Goal: Check status: Check status

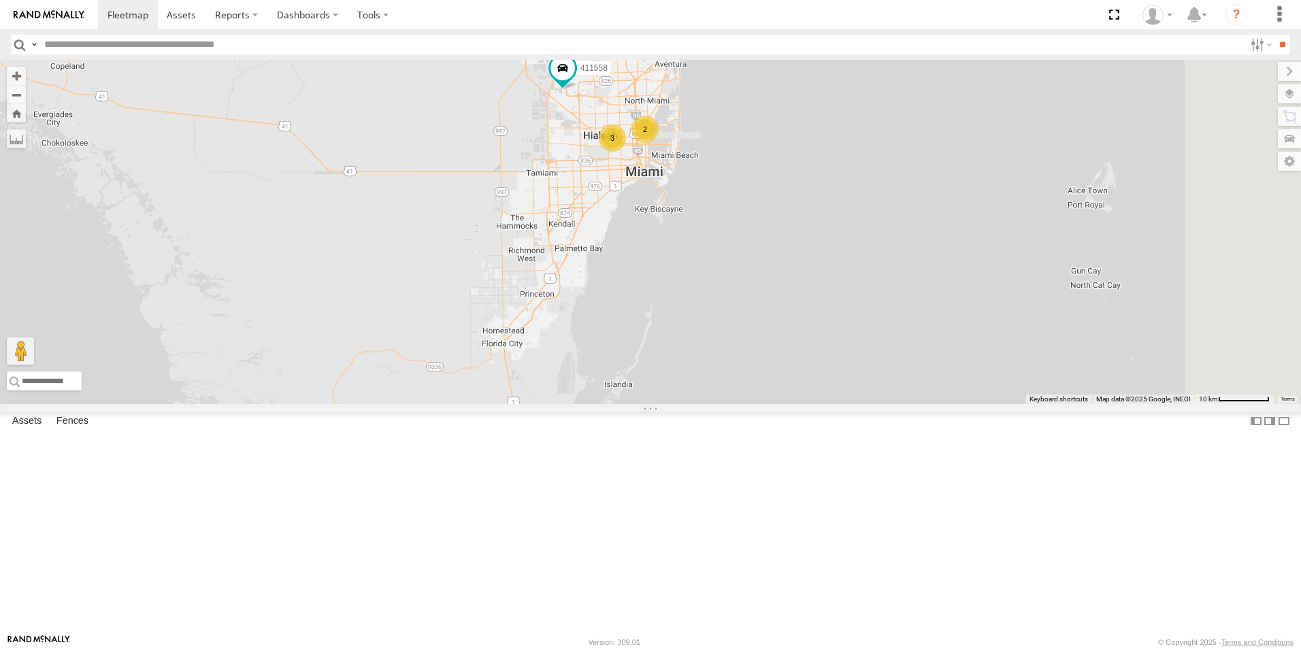
drag, startPoint x: 859, startPoint y: 190, endPoint x: 777, endPoint y: 282, distance: 122.8
click at [777, 282] on div "3 2 411558" at bounding box center [650, 232] width 1301 height 344
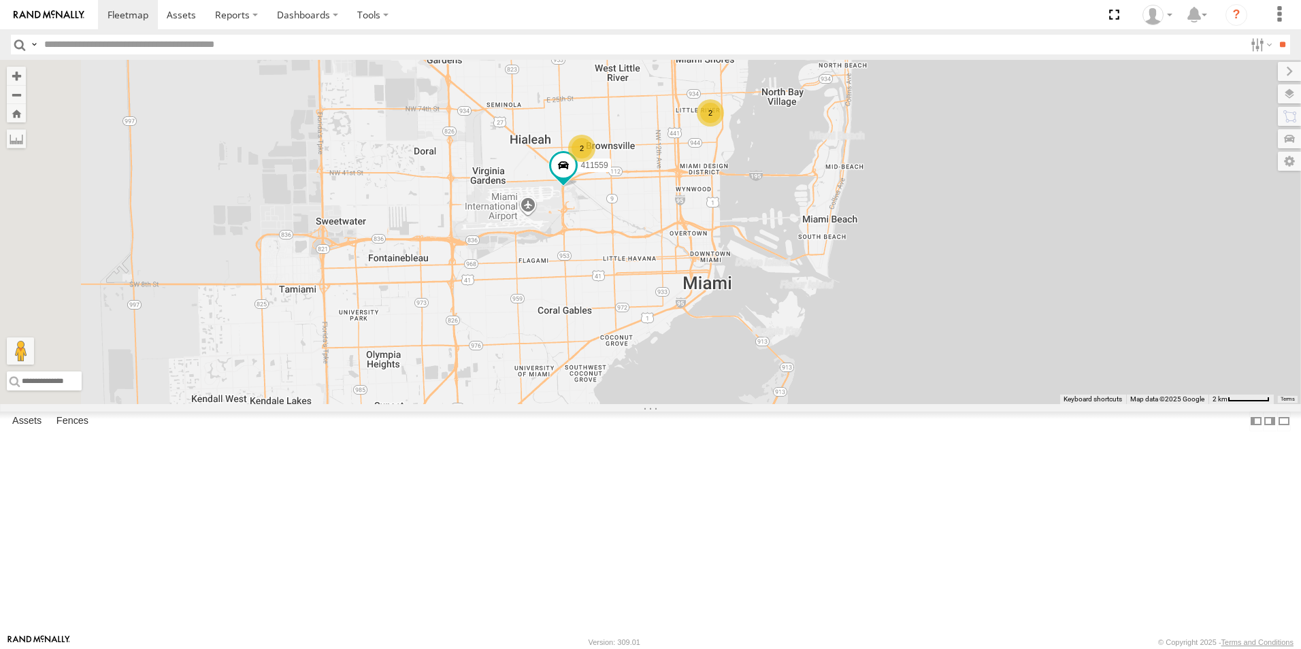
drag, startPoint x: 910, startPoint y: 255, endPoint x: 877, endPoint y: 371, distance: 120.3
click at [877, 371] on div "411558 2 2 411559" at bounding box center [650, 232] width 1301 height 344
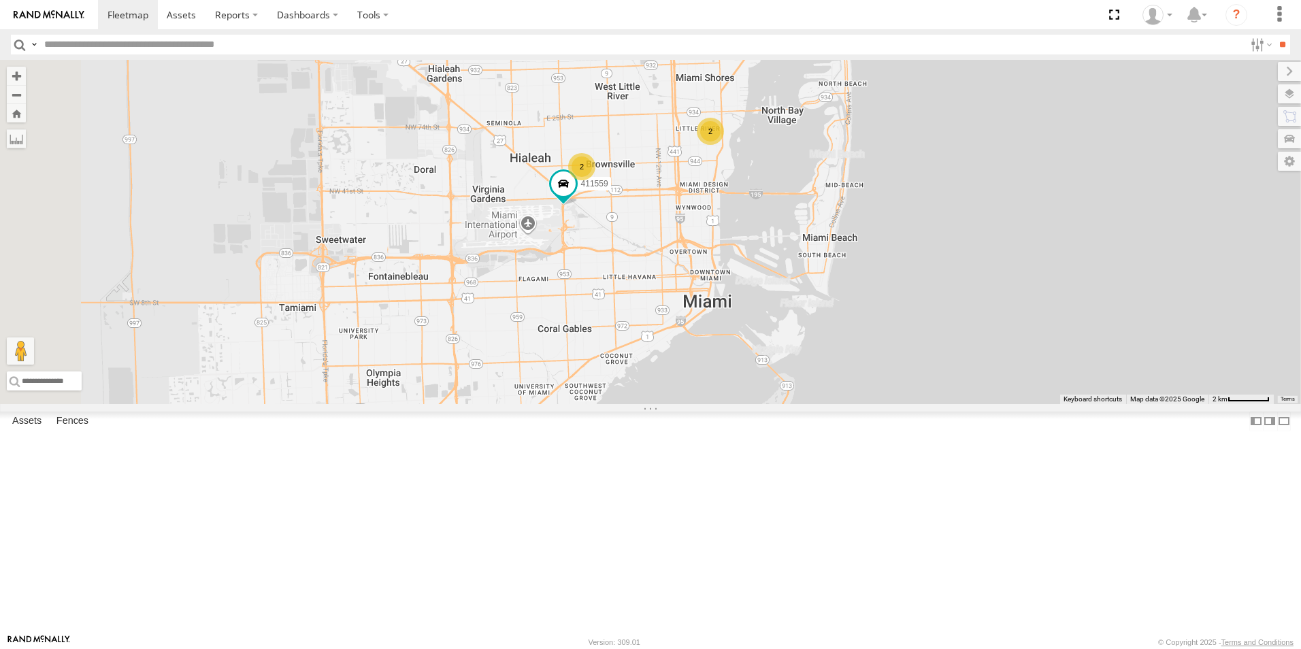
click at [724, 145] on div "2" at bounding box center [710, 131] width 27 height 27
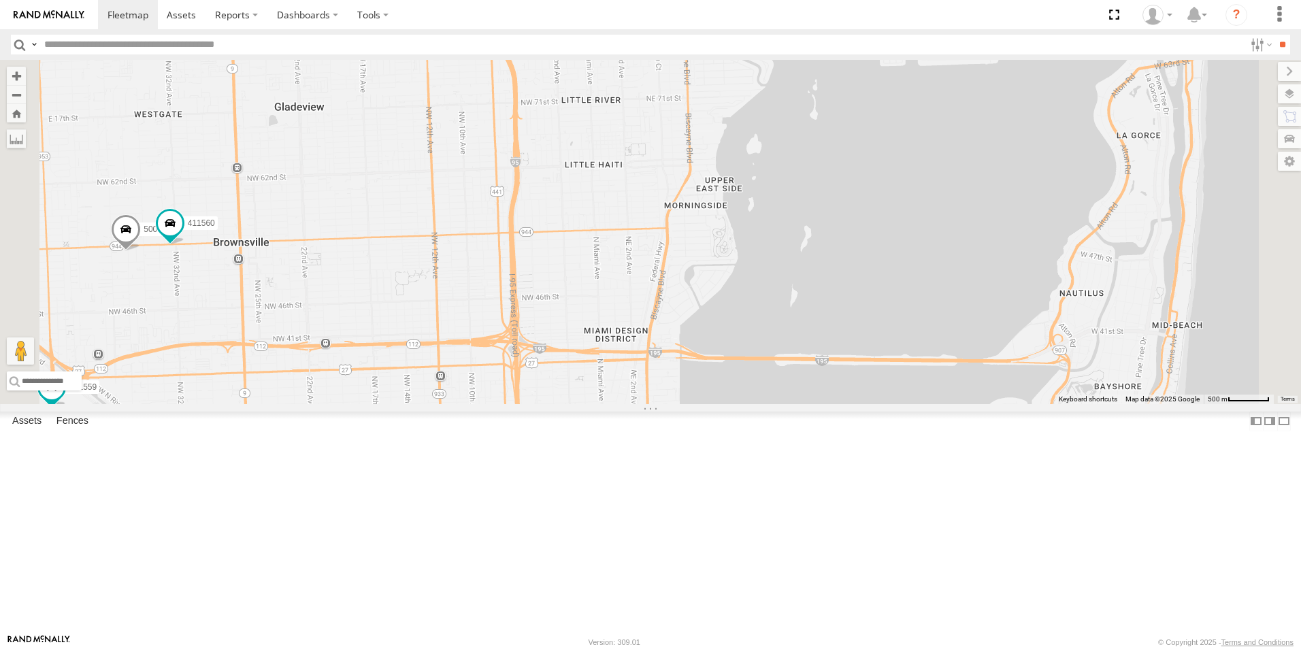
drag, startPoint x: 829, startPoint y: 325, endPoint x: 827, endPoint y: 441, distance: 115.6
click at [827, 404] on div "411558 411559 500914 411560" at bounding box center [650, 232] width 1301 height 344
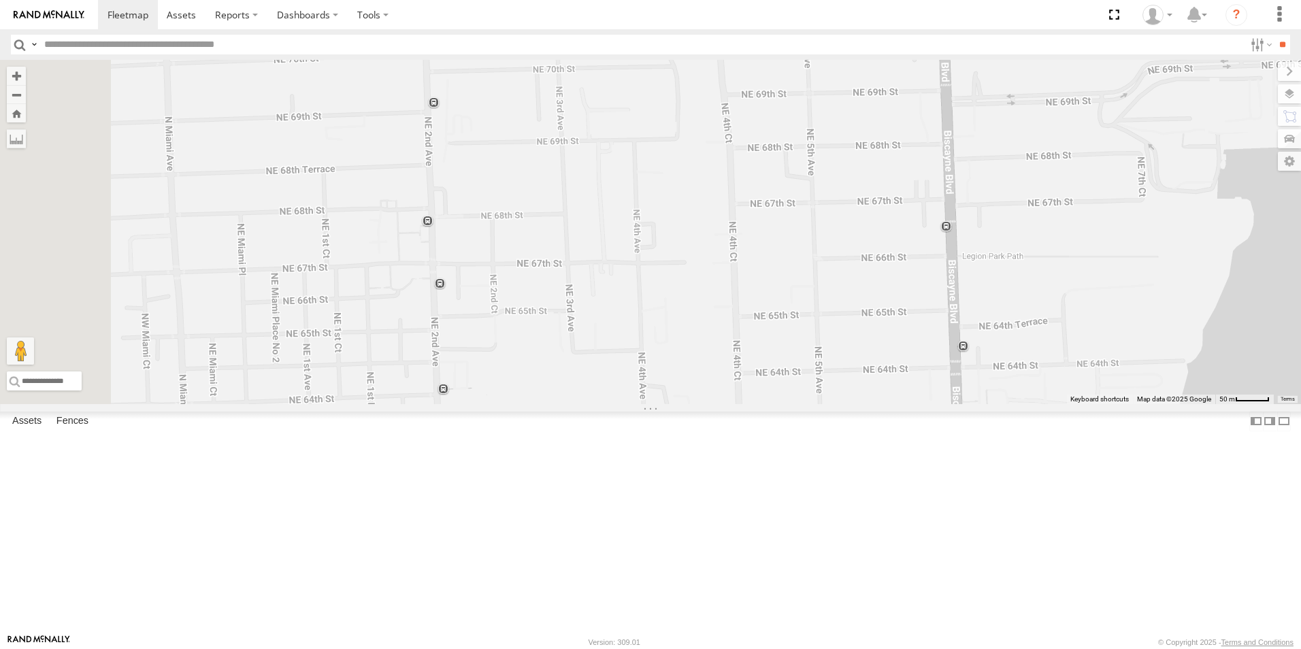
drag, startPoint x: 808, startPoint y: 241, endPoint x: 869, endPoint y: 541, distance: 305.5
click at [869, 404] on div "411558 411559 500914 411560" at bounding box center [650, 232] width 1301 height 344
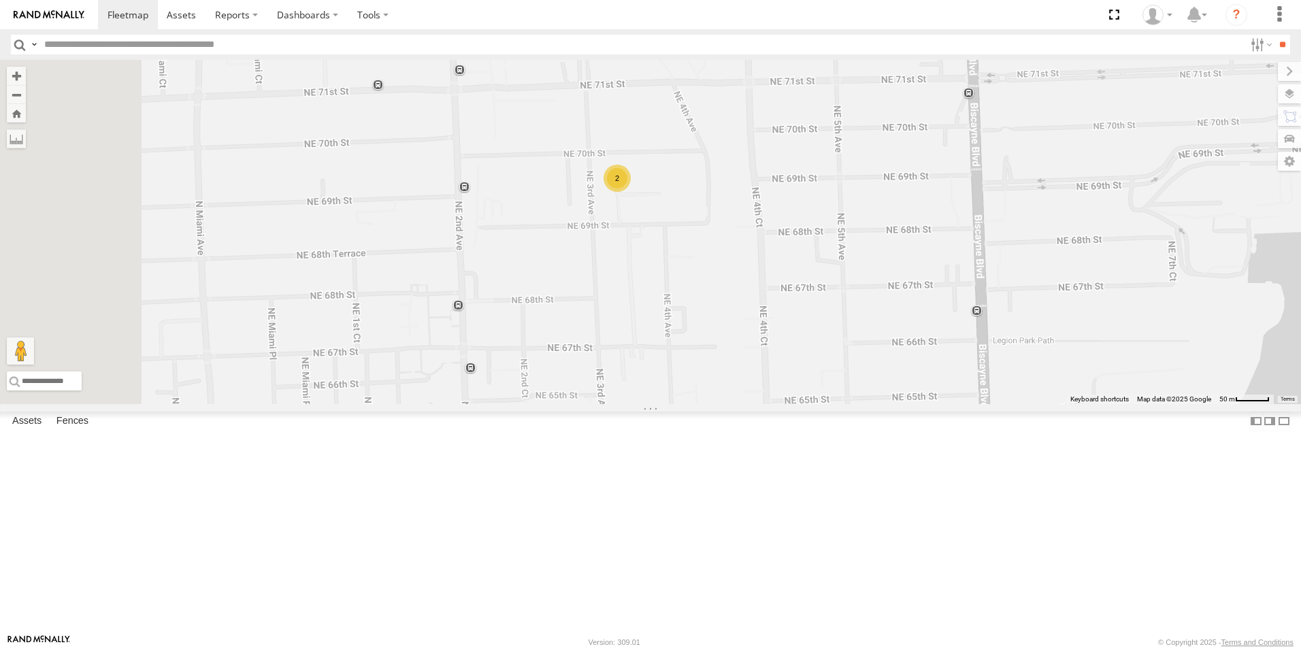
drag, startPoint x: 854, startPoint y: 410, endPoint x: 884, endPoint y: 498, distance: 92.7
click at [884, 404] on div "411558 411559 500914 411560 2" at bounding box center [650, 232] width 1301 height 344
click at [631, 198] on div "2" at bounding box center [616, 184] width 27 height 27
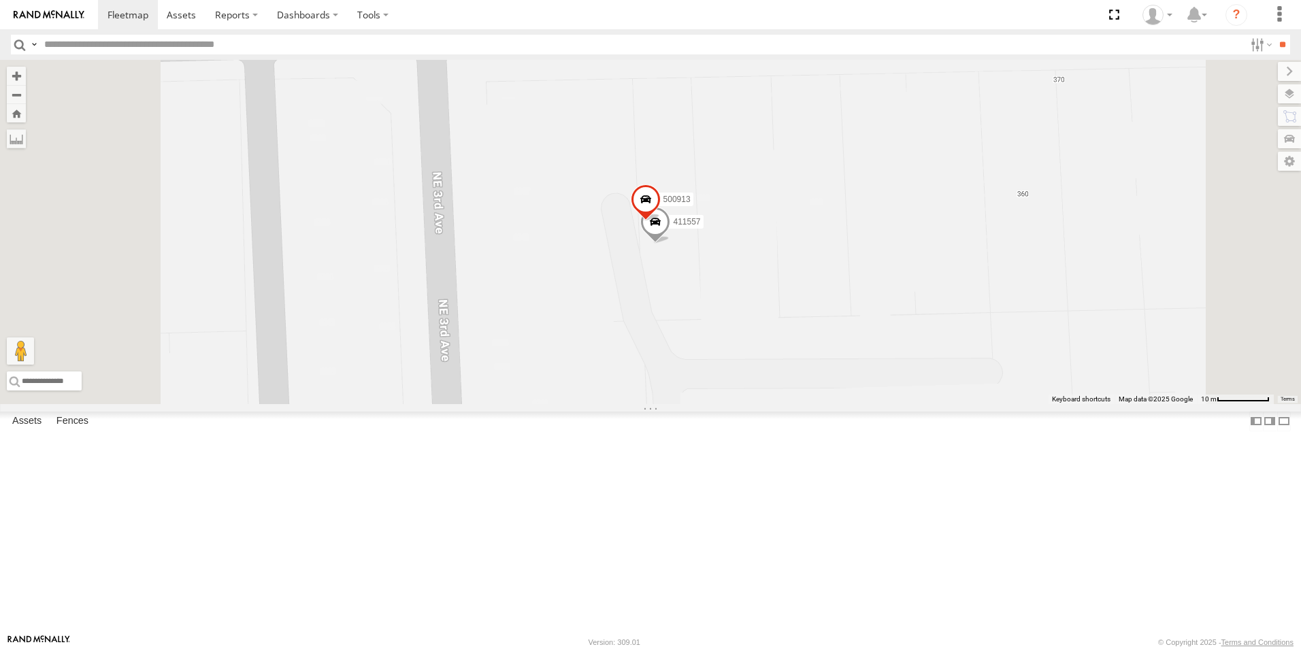
click at [670, 244] on span at bounding box center [655, 225] width 30 height 37
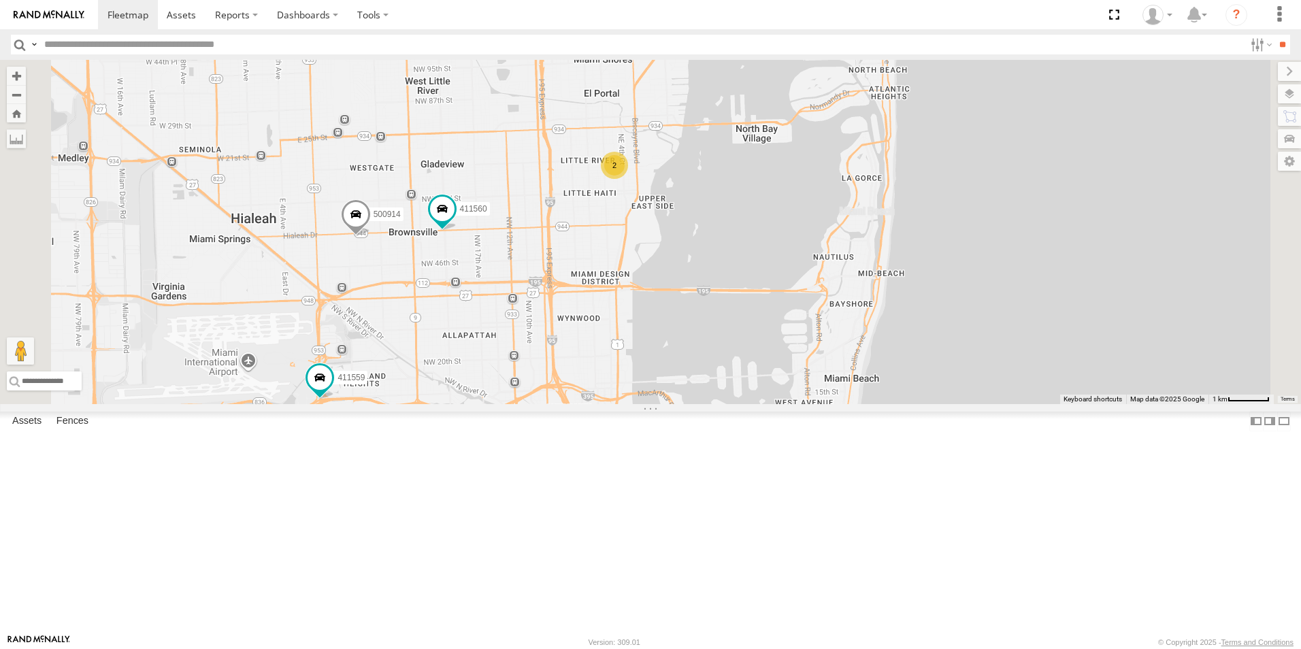
drag, startPoint x: 707, startPoint y: 492, endPoint x: 688, endPoint y: 361, distance: 132.7
click at [688, 361] on div "411558 411559 500914 411560 2" at bounding box center [650, 232] width 1301 height 344
